Goal: Navigation & Orientation: Find specific page/section

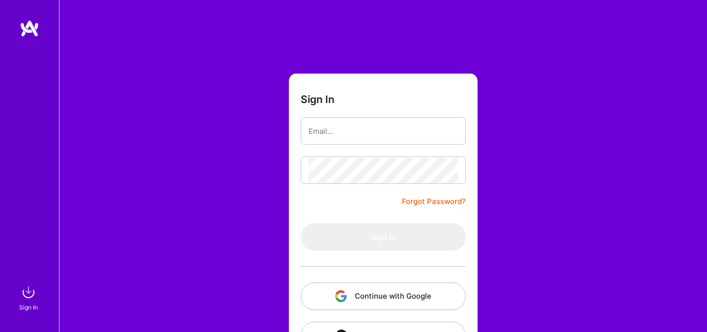
click at [415, 308] on button "Continue with Google" at bounding box center [383, 297] width 165 height 28
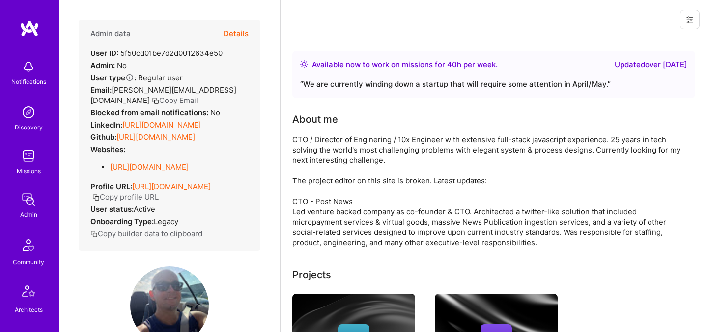
click at [201, 120] on link "https://linkedin.com/in/noelbaron" at bounding box center [161, 124] width 79 height 9
